Goal: Download file/media

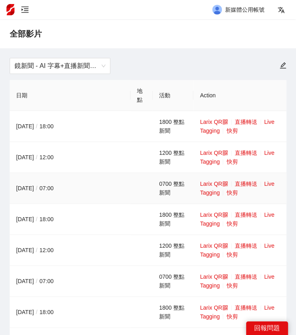
click at [237, 194] on link "快剪" at bounding box center [231, 193] width 11 height 6
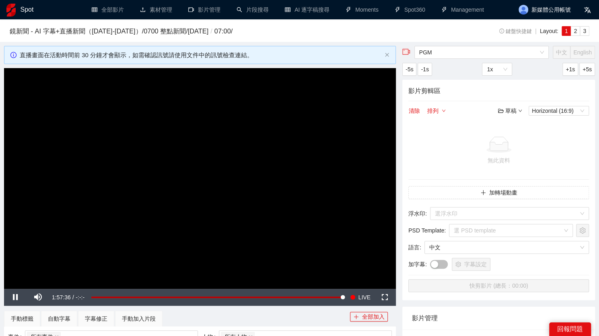
click at [234, 166] on video "Video Player" at bounding box center [200, 178] width 392 height 221
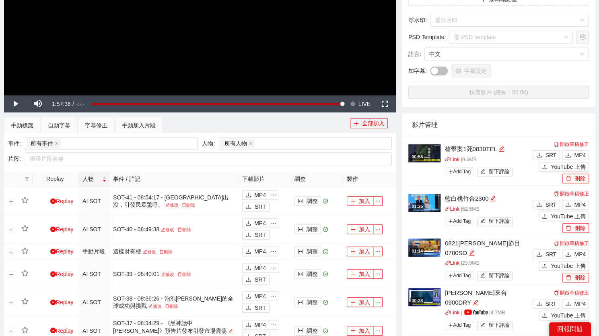
scroll to position [194, 0]
click at [301, 202] on span "MP4" at bounding box center [580, 204] width 12 height 9
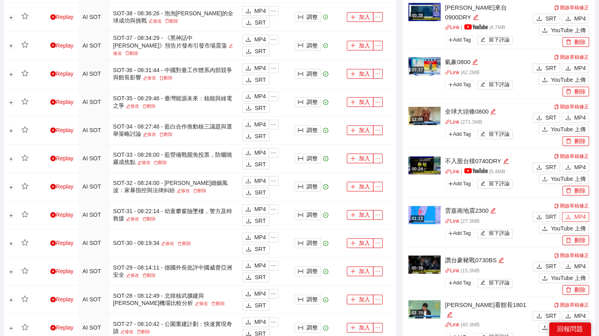
scroll to position [481, 0]
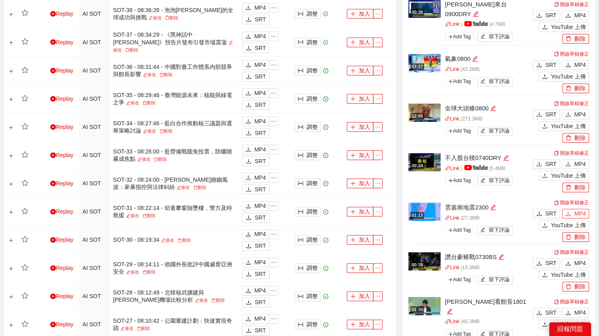
click at [301, 210] on span "MP4" at bounding box center [580, 213] width 12 height 9
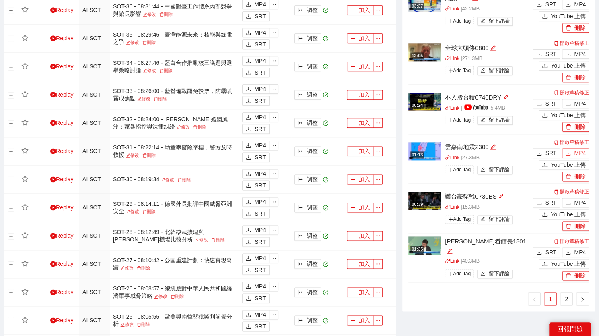
scroll to position [542, 0]
click at [301, 292] on link "2" at bounding box center [567, 298] width 12 height 12
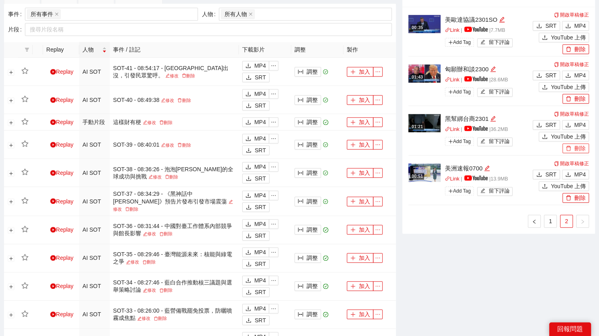
scroll to position [276, 0]
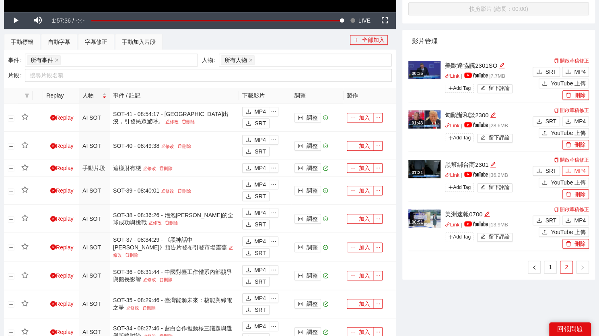
click at [301, 169] on span "MP4" at bounding box center [580, 170] width 12 height 9
click at [301, 120] on button "MP4" at bounding box center [575, 121] width 27 height 10
click at [301, 270] on link "1" at bounding box center [551, 267] width 12 height 12
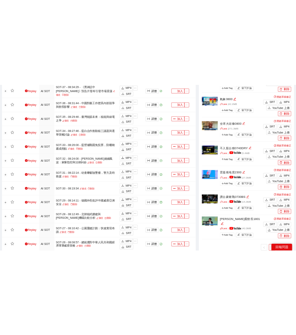
scroll to position [517, 0]
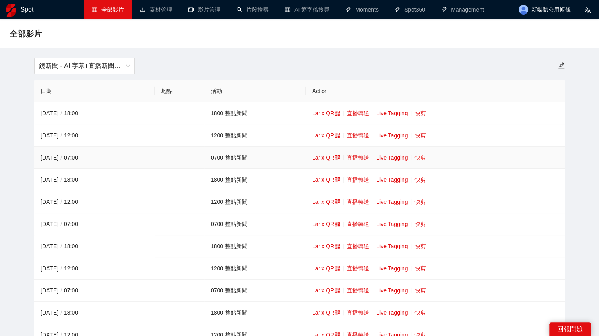
click at [418, 154] on link "快剪" at bounding box center [420, 157] width 11 height 6
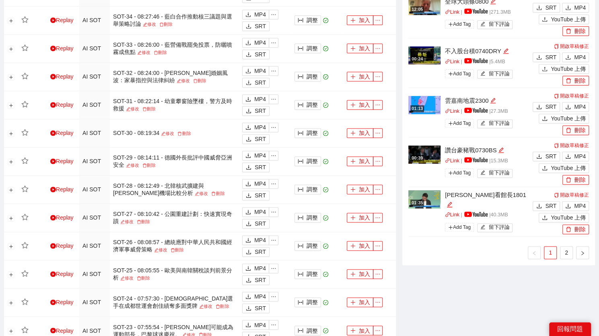
scroll to position [590, 0]
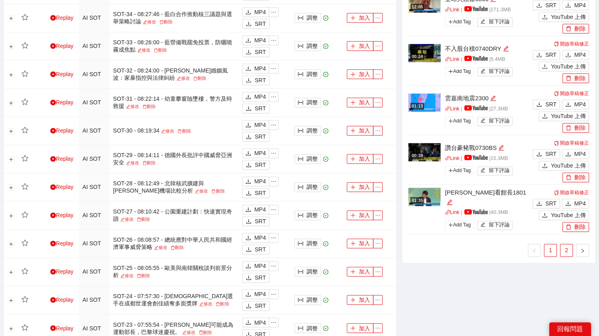
click at [563, 254] on li "2" at bounding box center [566, 249] width 13 height 13
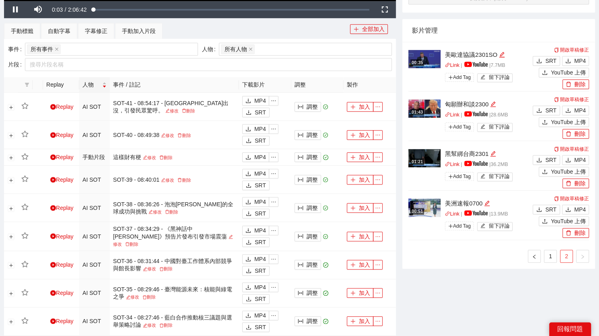
scroll to position [285, 0]
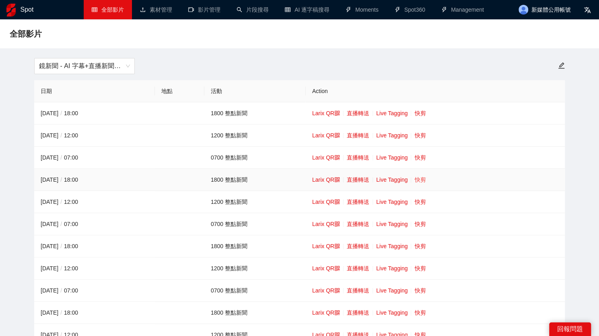
click at [425, 180] on link "快剪" at bounding box center [420, 179] width 11 height 6
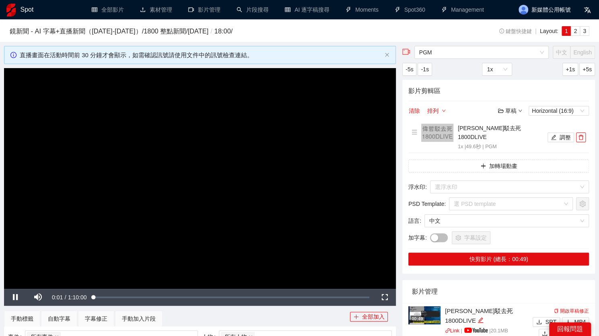
click at [301, 97] on video "Video Player" at bounding box center [200, 178] width 392 height 221
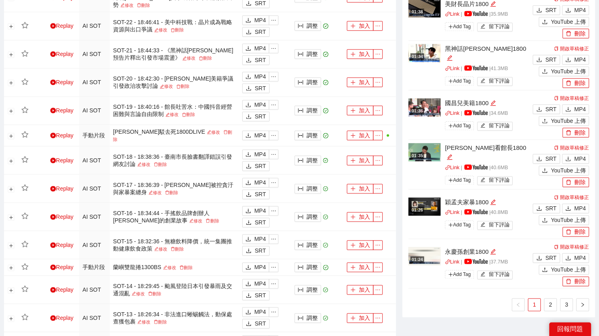
scroll to position [575, 0]
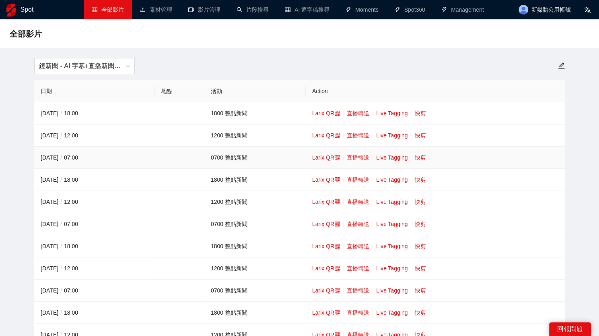
click at [427, 157] on td "Larix QR 直播轉送 Live Tagging 快剪" at bounding box center [435, 157] width 259 height 22
click at [422, 157] on link "快剪" at bounding box center [420, 157] width 11 height 6
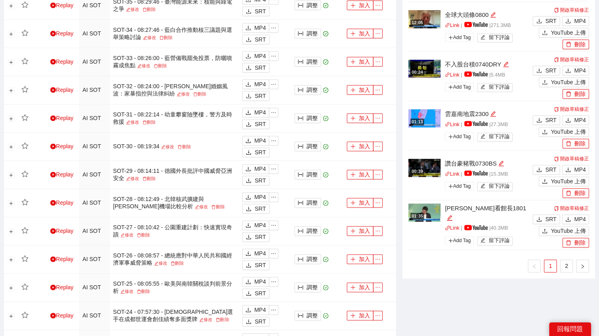
scroll to position [609, 0]
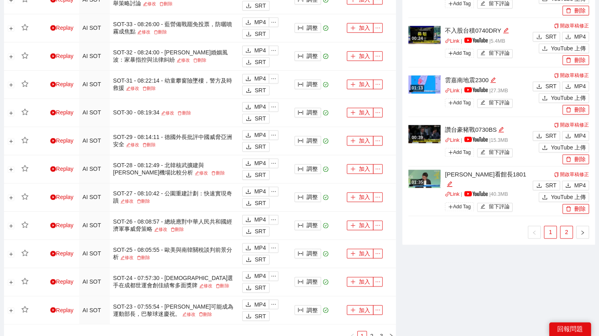
click at [562, 226] on link "2" at bounding box center [567, 232] width 12 height 12
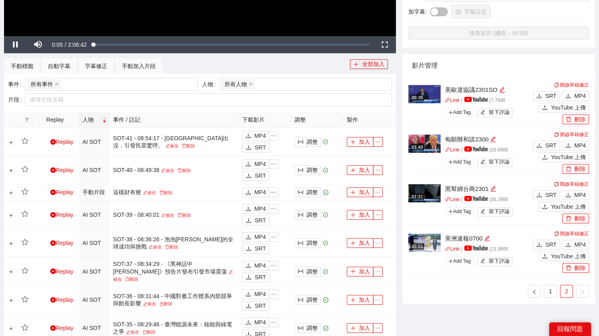
scroll to position [250, 0]
